Goal: Task Accomplishment & Management: Manage account settings

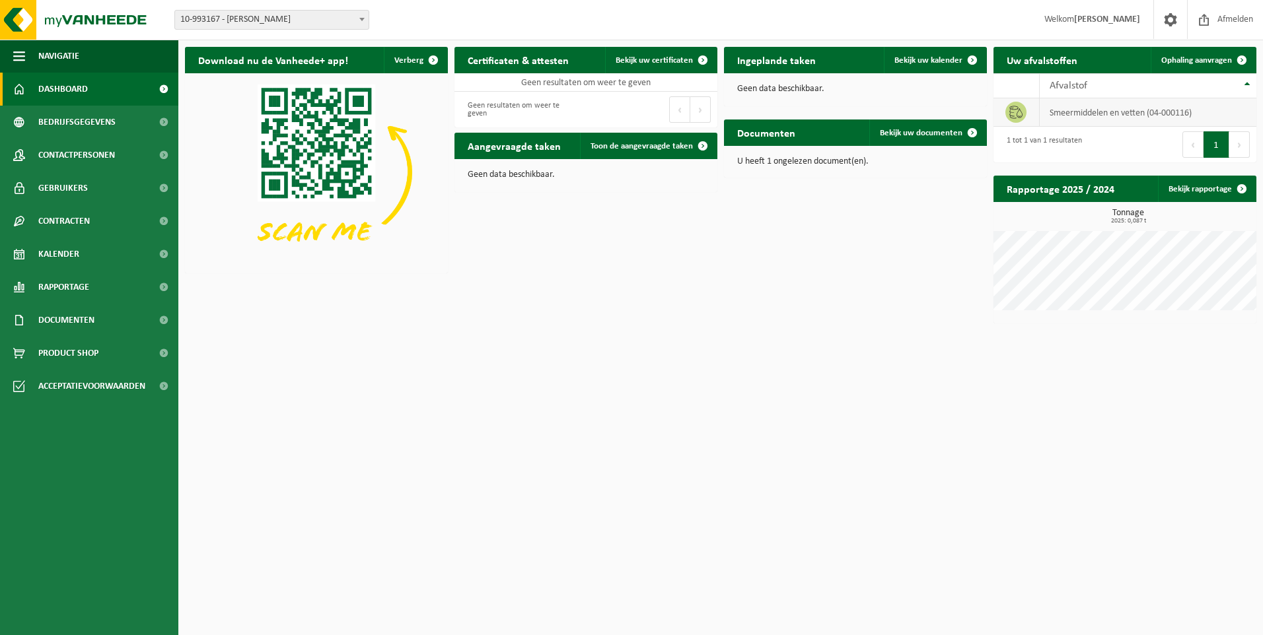
click at [1103, 111] on td "smeermiddelen en vetten (04-000116)" at bounding box center [1147, 112] width 217 height 28
click at [1209, 189] on link "Bekijk rapportage" at bounding box center [1206, 189] width 97 height 26
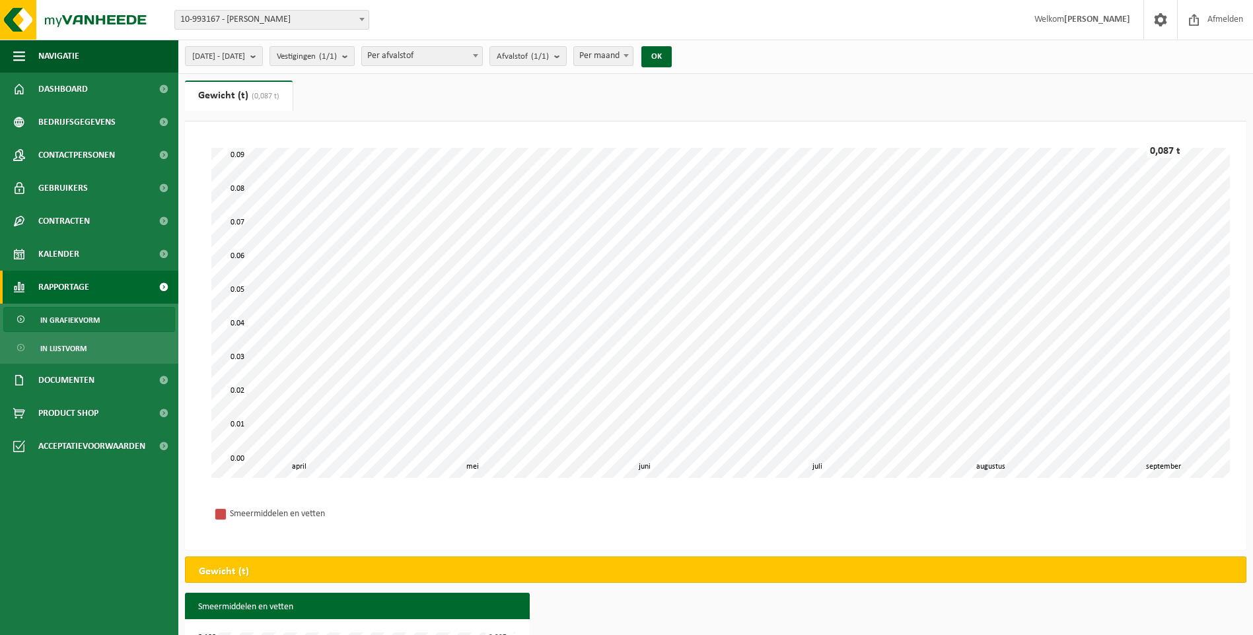
scroll to position [116, 0]
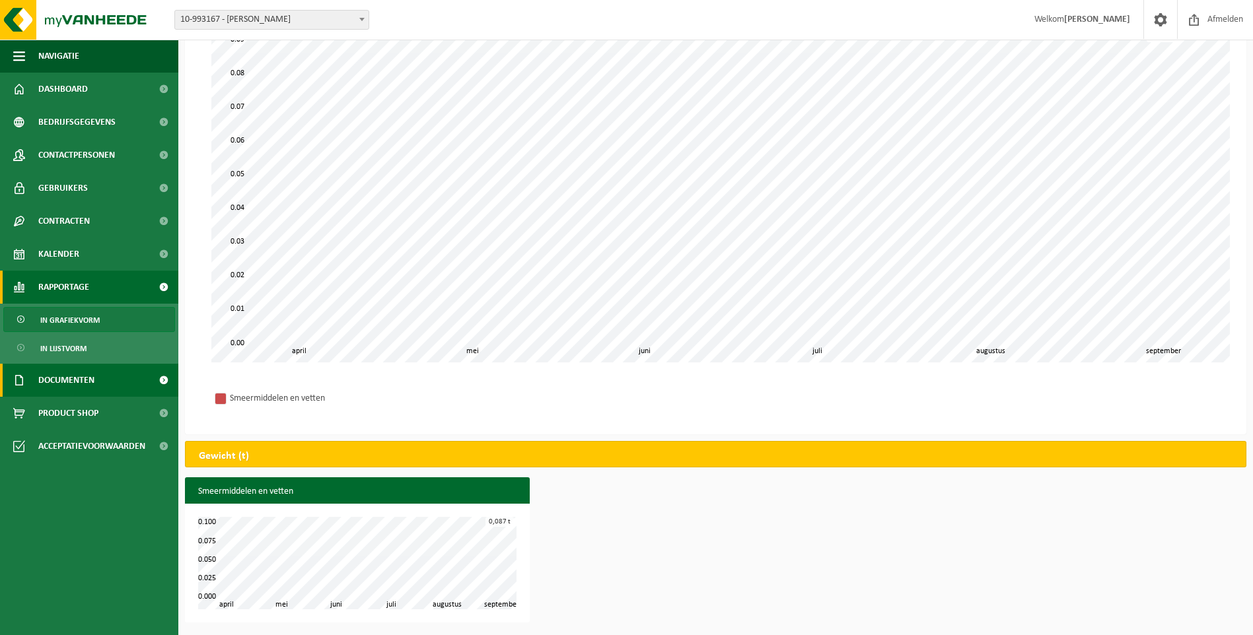
click at [61, 383] on span "Documenten" at bounding box center [66, 380] width 56 height 33
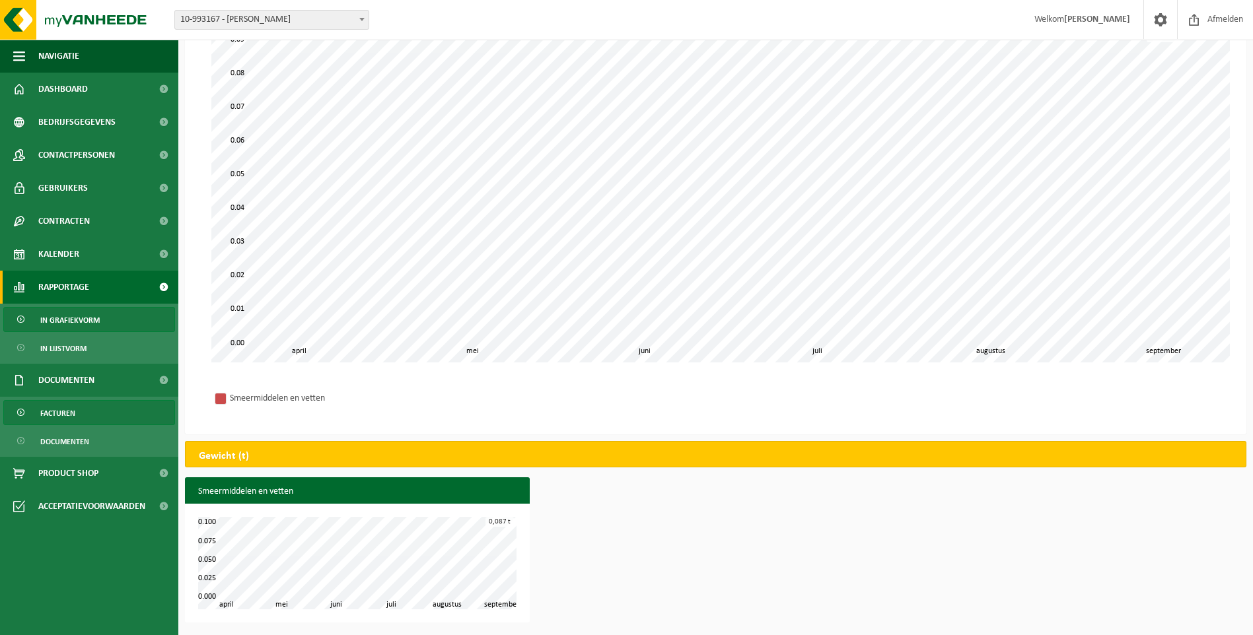
click at [61, 411] on span "Facturen" at bounding box center [57, 413] width 35 height 25
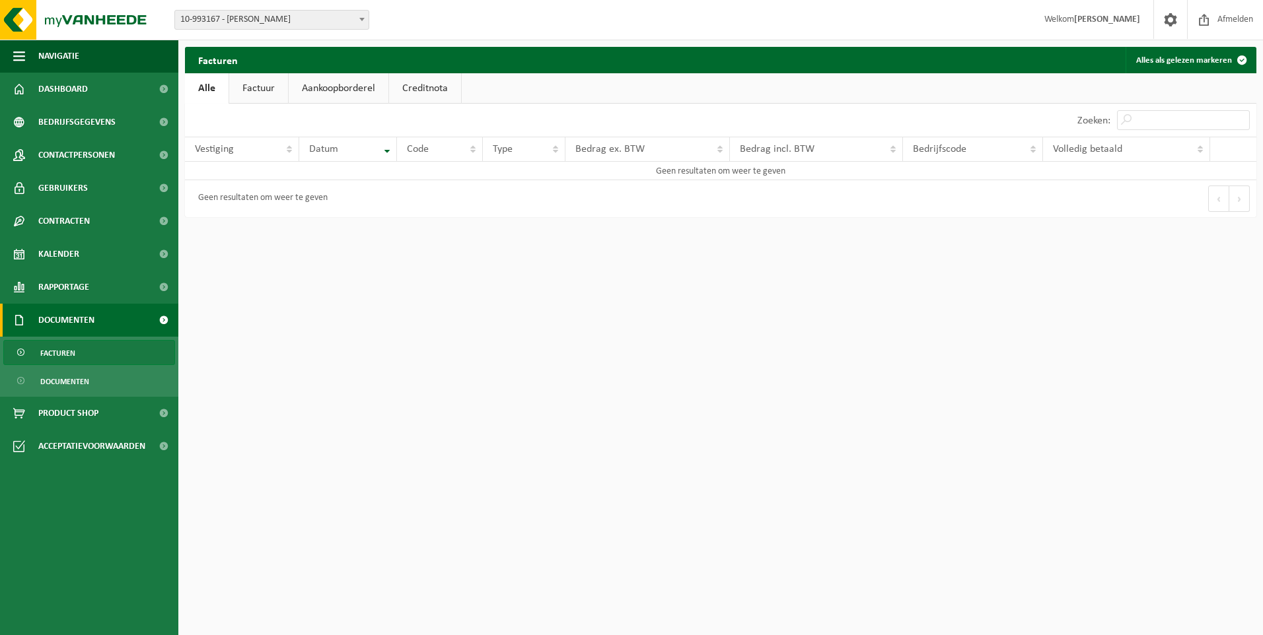
click at [249, 85] on link "Factuur" at bounding box center [258, 88] width 59 height 30
click at [331, 88] on link "Aankoopborderel" at bounding box center [340, 88] width 100 height 30
click at [411, 89] on link "Creditnota" at bounding box center [431, 88] width 72 height 30
click at [256, 93] on link "Factuur" at bounding box center [257, 88] width 59 height 30
click at [63, 283] on span "Rapportage" at bounding box center [63, 287] width 51 height 33
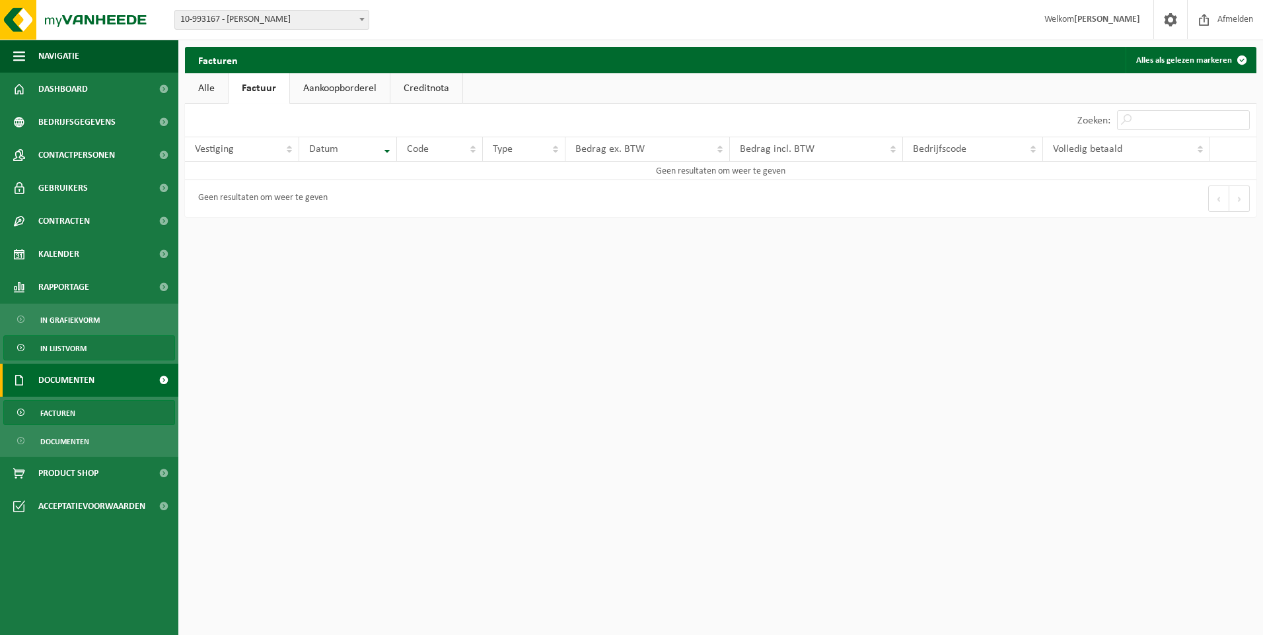
click at [63, 345] on span "In lijstvorm" at bounding box center [63, 348] width 46 height 25
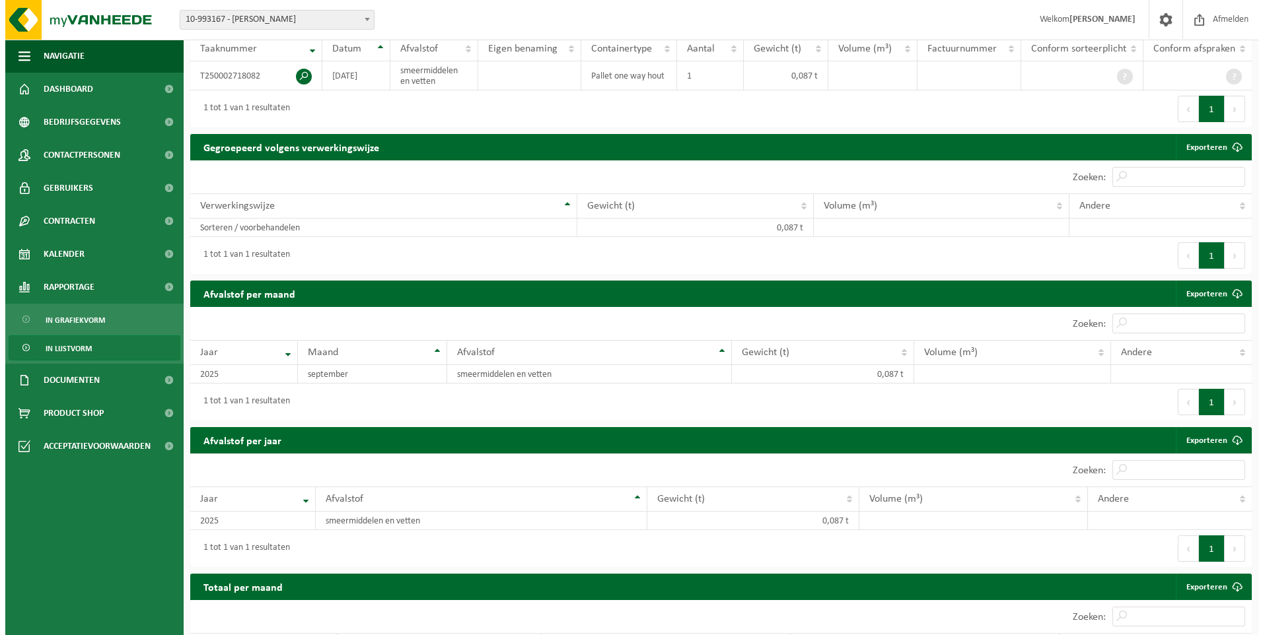
scroll to position [133, 0]
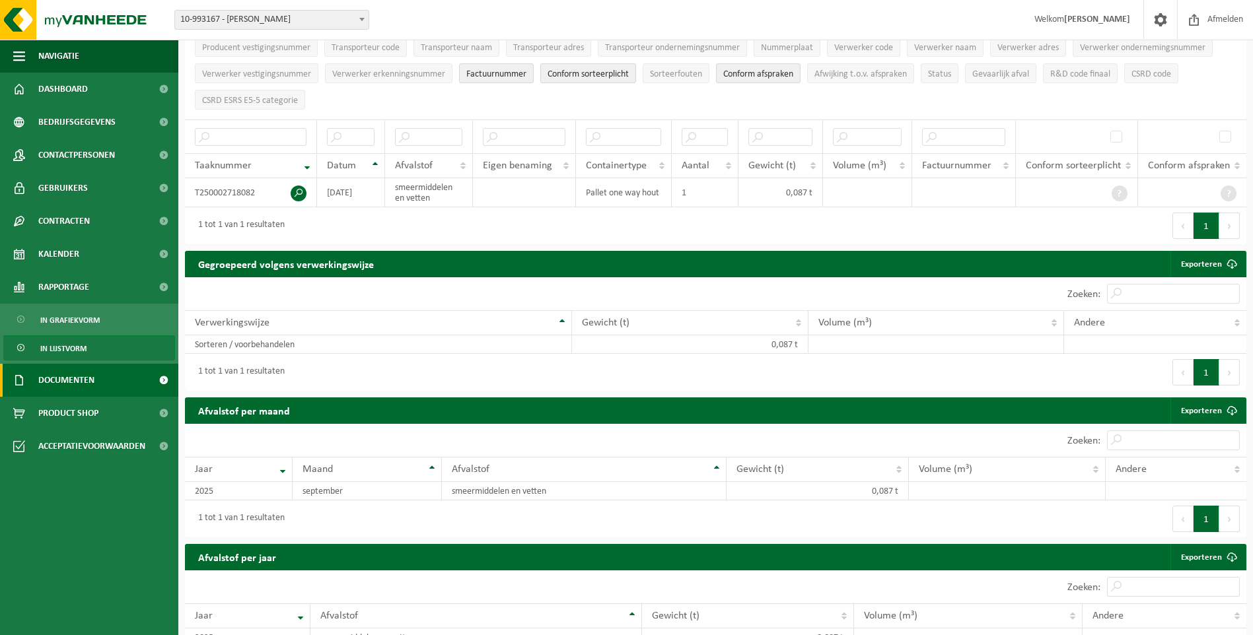
click at [115, 375] on link "Documenten" at bounding box center [89, 380] width 178 height 33
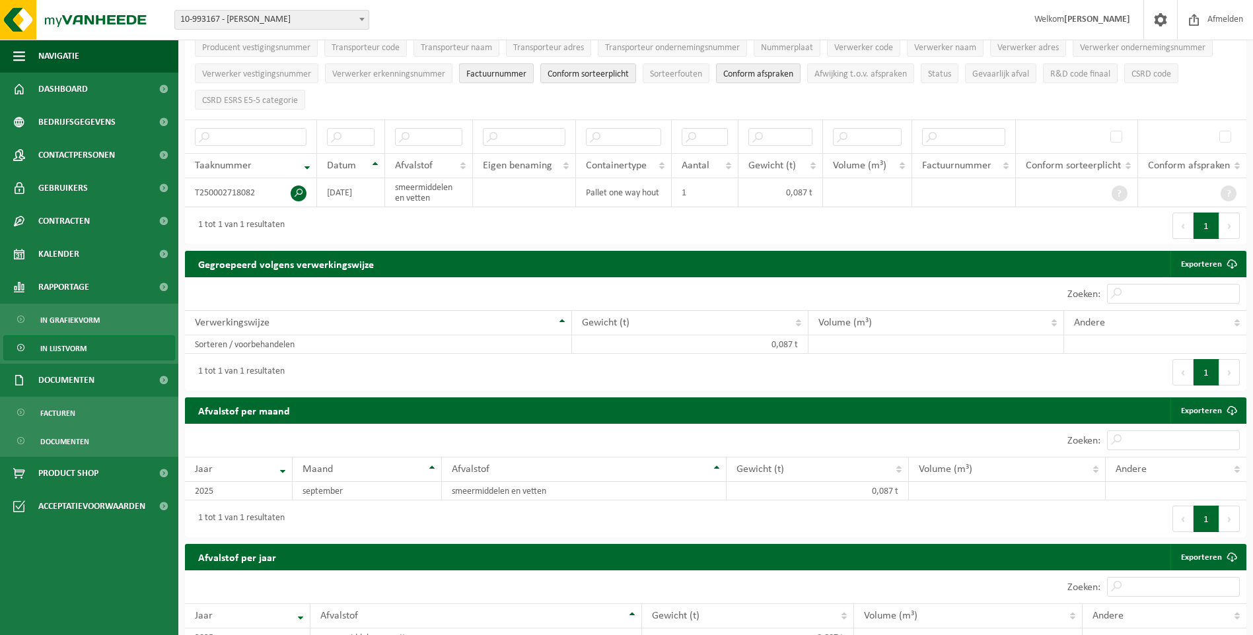
click at [494, 76] on span "Factuurnummer" at bounding box center [496, 74] width 60 height 10
click at [298, 186] on span at bounding box center [299, 194] width 16 height 16
